Goal: Transaction & Acquisition: Subscribe to service/newsletter

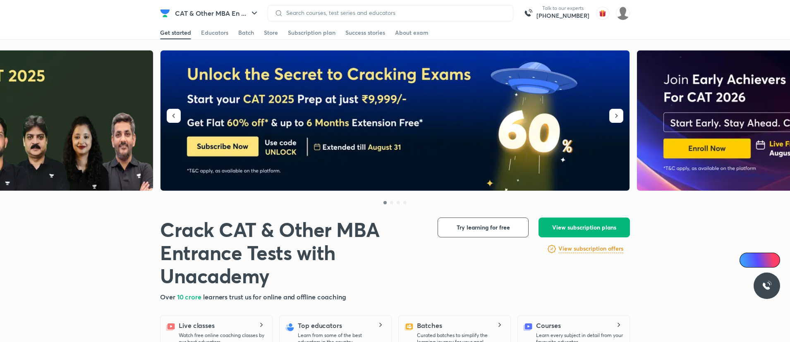
click at [575, 221] on button "View subscription plans" at bounding box center [583, 227] width 91 height 20
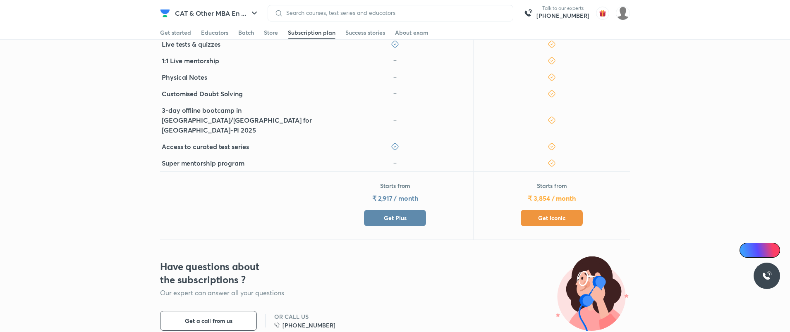
scroll to position [339, 0]
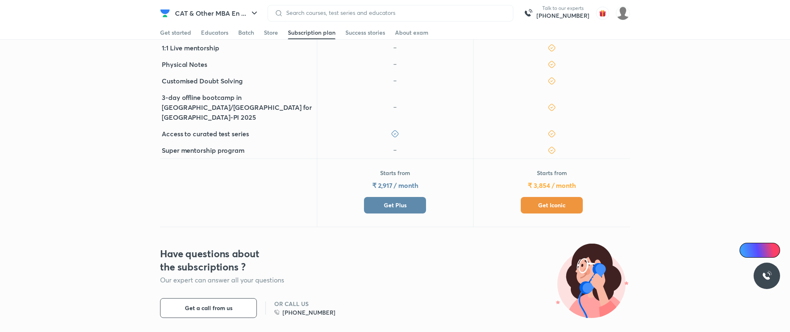
click at [394, 201] on span "Get Plus" at bounding box center [395, 205] width 23 height 8
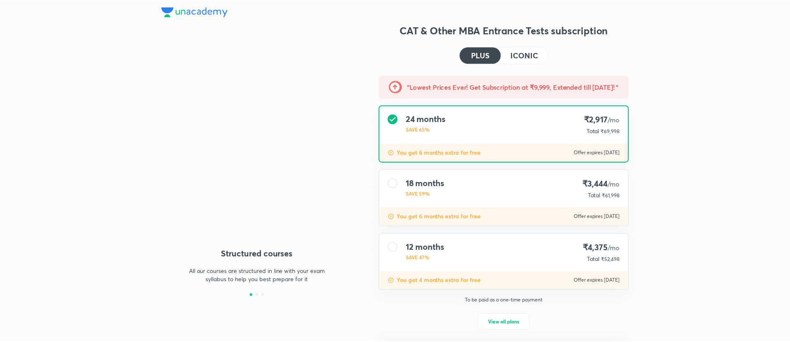
scroll to position [46, 0]
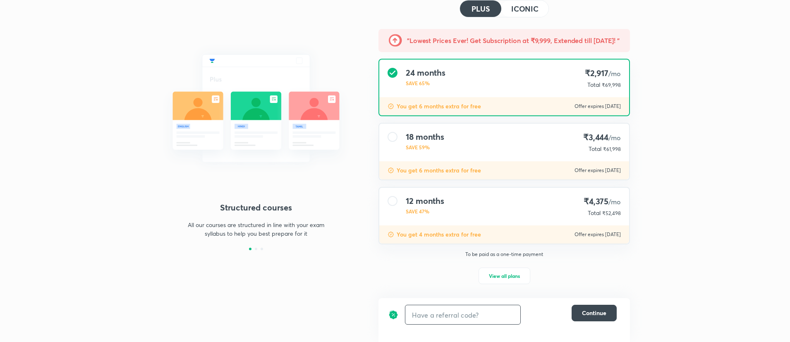
click at [458, 322] on input "text" at bounding box center [462, 314] width 115 height 19
paste input "CATDH65PLW"
click at [458, 322] on input "CATDH65PLW" at bounding box center [449, 314] width 88 height 19
type input "CATDH65PLW"
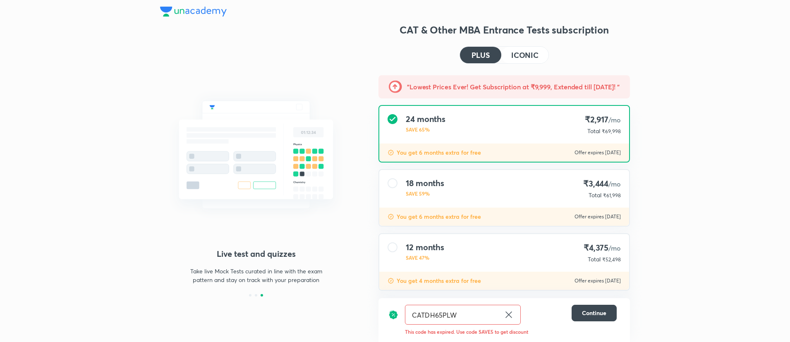
click at [506, 312] on icon at bounding box center [508, 314] width 6 height 6
paste input "CATDUMA25N"
click at [494, 313] on div "​" at bounding box center [463, 315] width 116 height 20
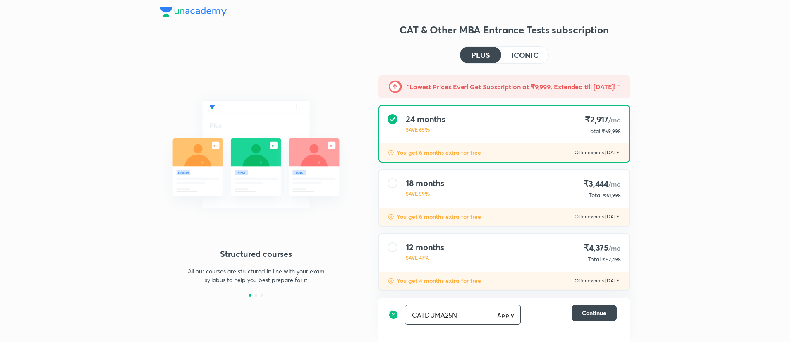
type input "CATDUMA25N"
click at [494, 313] on div "CATDUMA25N Apply ​" at bounding box center [463, 315] width 116 height 20
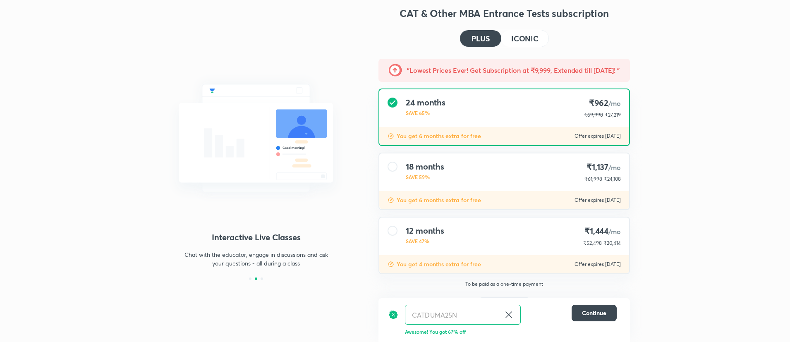
scroll to position [15, 0]
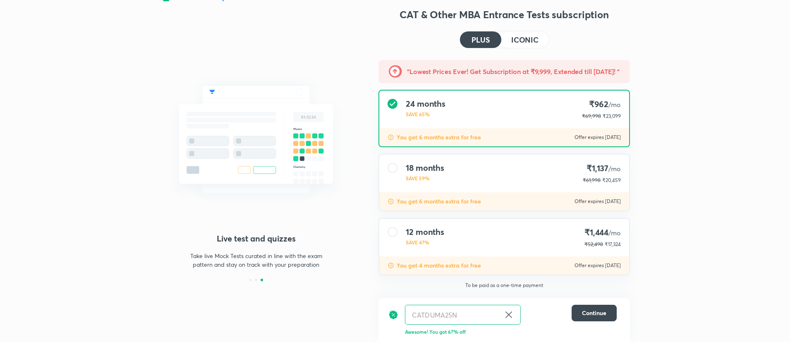
click at [511, 310] on icon at bounding box center [508, 315] width 10 height 10
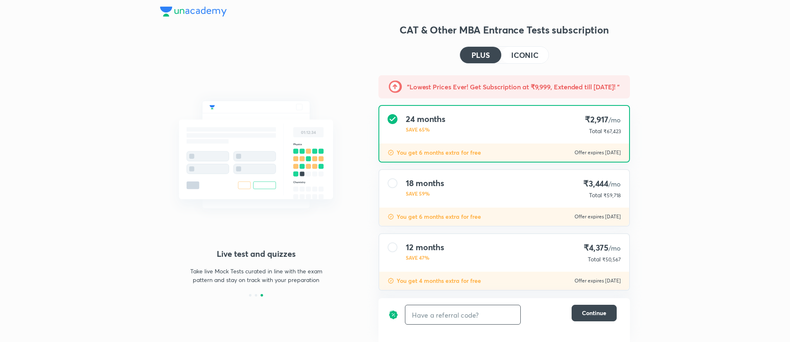
paste input "CATDYHCRV7"
click at [500, 313] on div "​" at bounding box center [463, 315] width 116 height 20
type input "CATDYHCRV7"
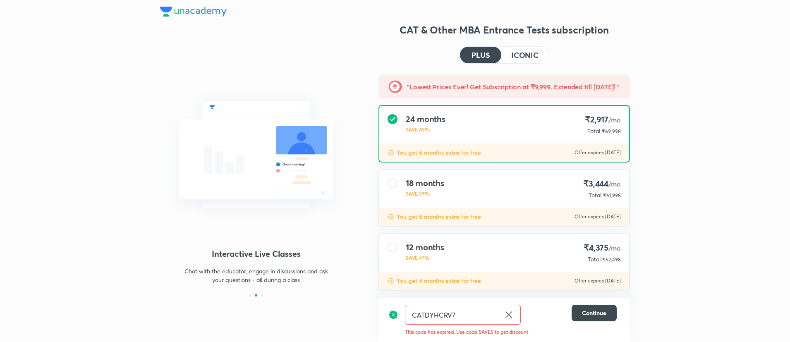
click at [468, 314] on input "CATDYHCRV7" at bounding box center [452, 314] width 95 height 19
type input "CATDA1NS0R"
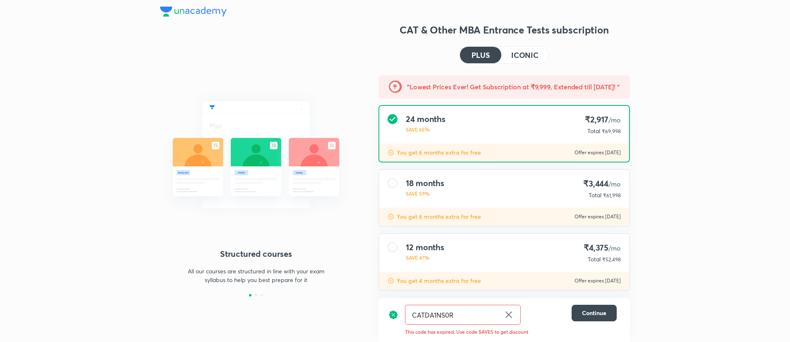
click at [464, 316] on input "CATDA1NS0R" at bounding box center [452, 314] width 95 height 19
type input "CATDX5BURC"
drag, startPoint x: 465, startPoint y: 325, endPoint x: 468, endPoint y: 315, distance: 9.7
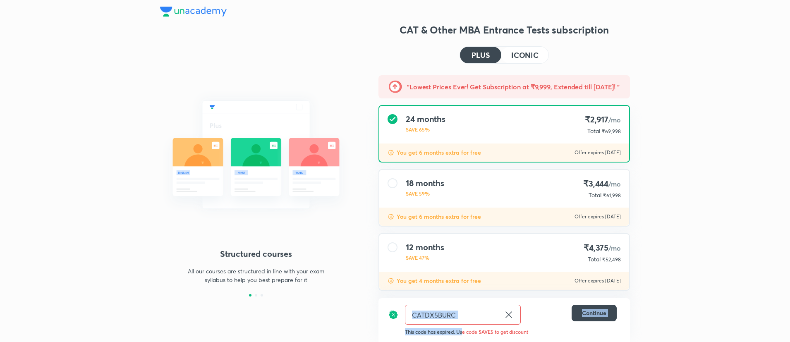
click at [468, 315] on div "CATDX5BURC ​ Continue This code has expired. Use code SAVE5 to get discount" at bounding box center [503, 320] width 251 height 44
click at [468, 315] on input "CATDX5BURC" at bounding box center [452, 314] width 95 height 19
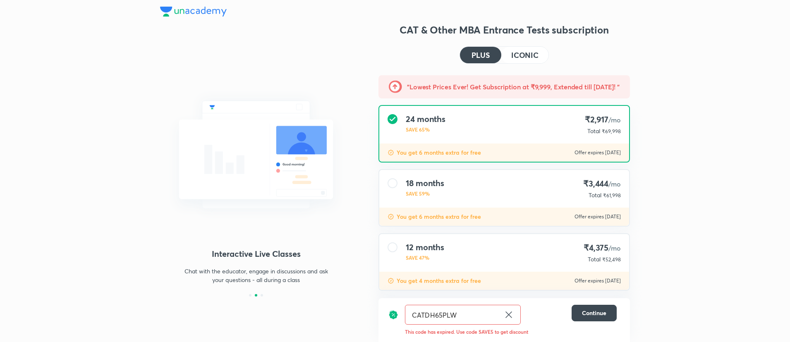
type input "CATDH65PLW"
click at [504, 316] on icon at bounding box center [508, 315] width 10 height 10
click at [489, 320] on input "text" at bounding box center [462, 314] width 115 height 19
paste input "CATDH65PLW"
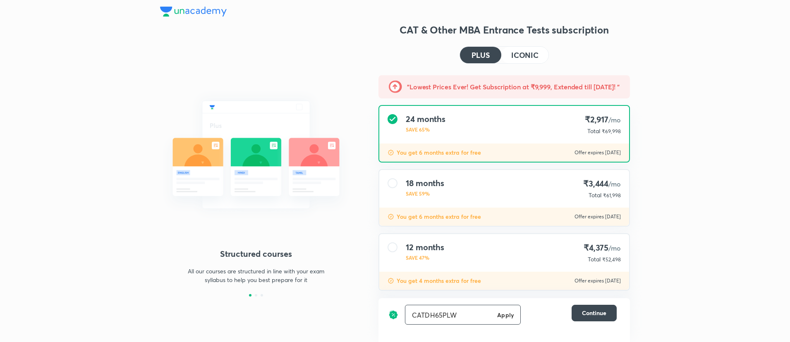
type input "CATDH65PL"
type input "CATDN8DIP0"
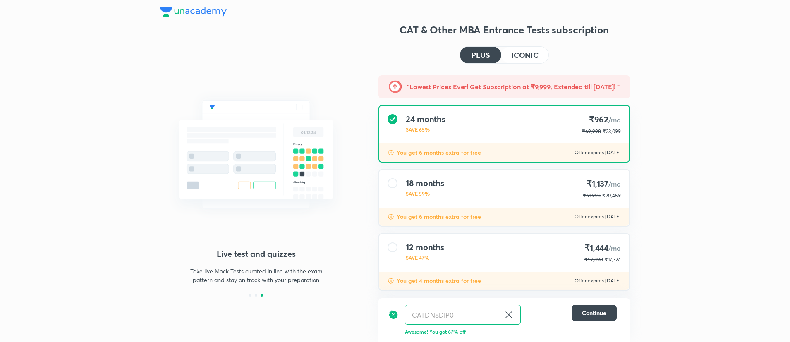
click at [506, 314] on icon at bounding box center [508, 315] width 10 height 10
paste input "CATDV7O9I7"
click at [477, 315] on input "CATDV7O9I7" at bounding box center [462, 314] width 115 height 19
type input "CATDV7O9I7"
click at [505, 308] on div "CATDV7O9I7 ​" at bounding box center [463, 315] width 116 height 20
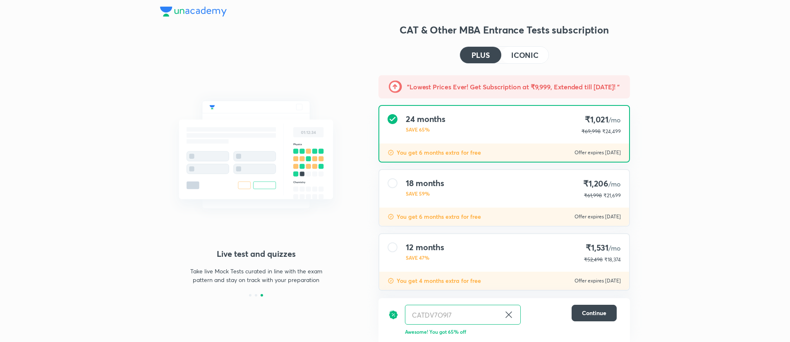
click at [510, 314] on icon at bounding box center [508, 315] width 10 height 10
paste input "CATD2J3WSD"
click at [474, 313] on input "CATD2J3WSD" at bounding box center [449, 314] width 88 height 19
type input "CATD2J3WSD"
